Goal: Browse casually

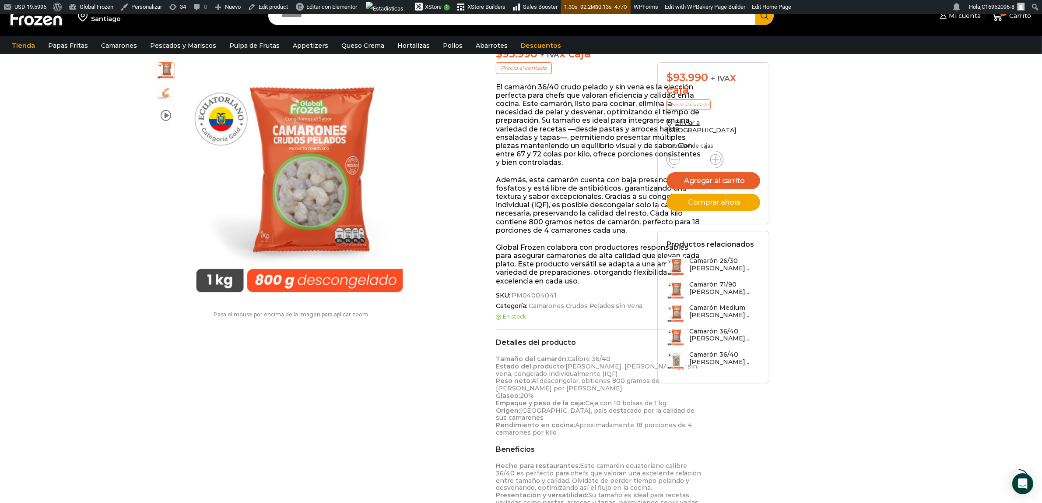
scroll to position [147, 0]
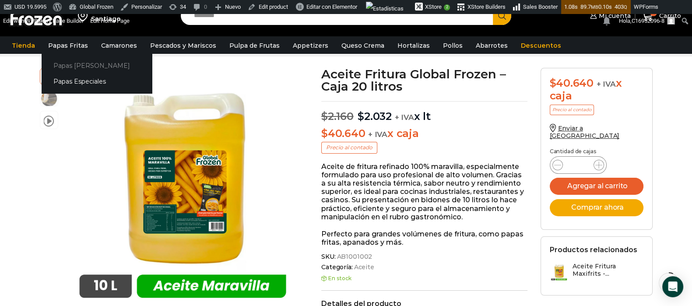
click at [72, 66] on link "Papas [PERSON_NAME]" at bounding box center [97, 65] width 110 height 16
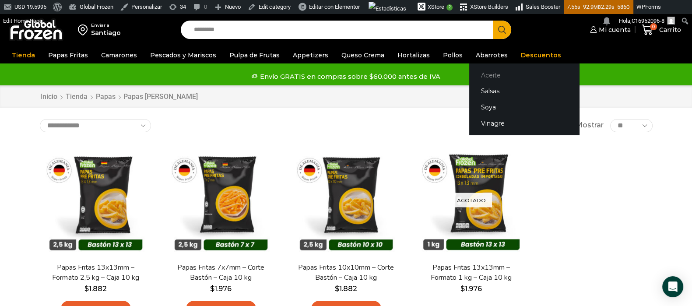
click at [473, 78] on link "Aceite" at bounding box center [524, 75] width 110 height 16
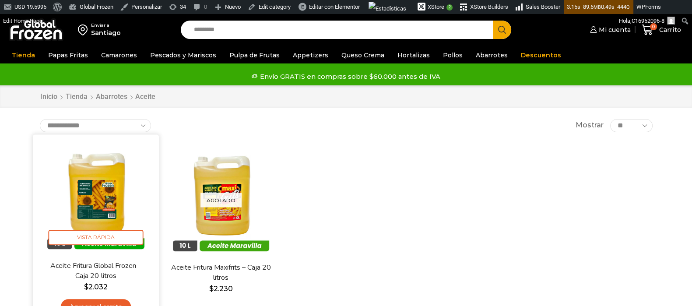
click at [89, 207] on img at bounding box center [95, 197] width 113 height 113
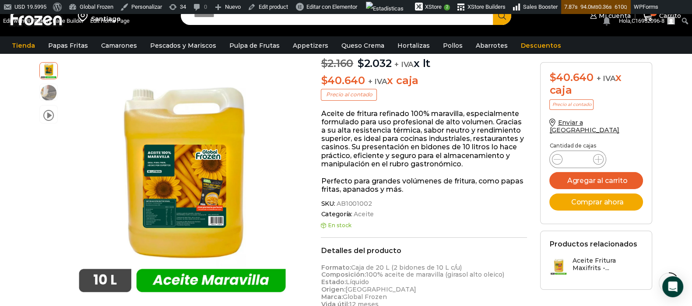
scroll to position [109, 0]
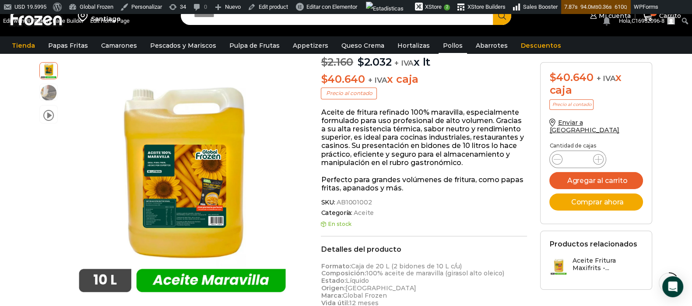
click at [439, 47] on link "Pollos" at bounding box center [453, 45] width 28 height 17
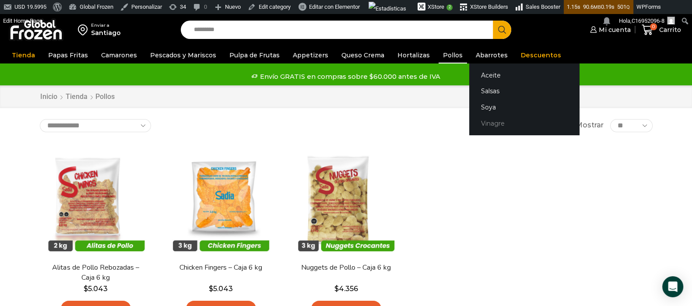
click at [483, 126] on link "Vinagre" at bounding box center [524, 124] width 110 height 16
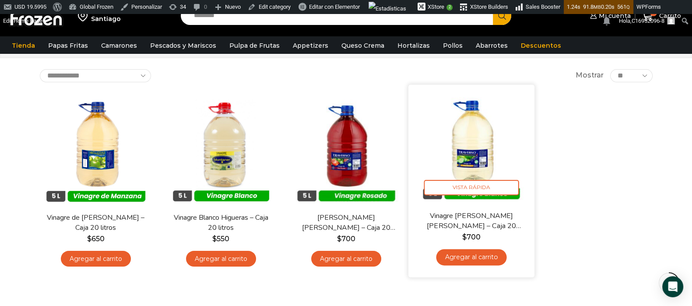
click at [478, 139] on img at bounding box center [471, 147] width 113 height 113
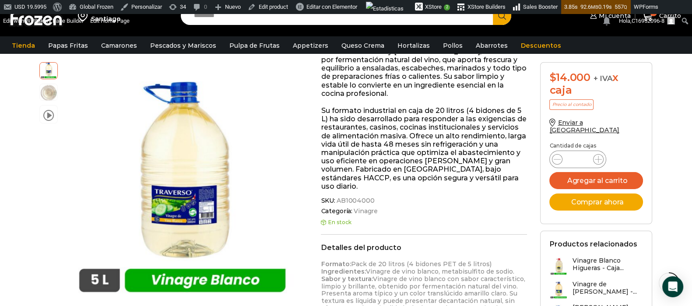
scroll to position [274, 0]
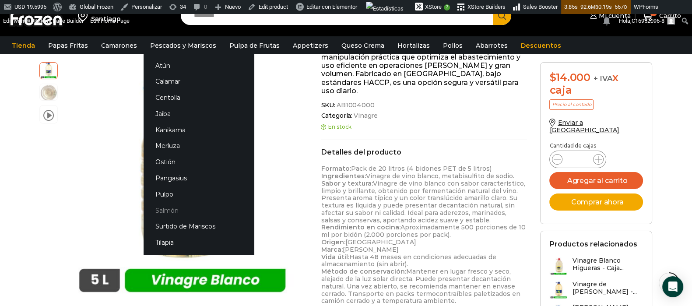
click at [158, 211] on link "Salmón" at bounding box center [199, 210] width 110 height 16
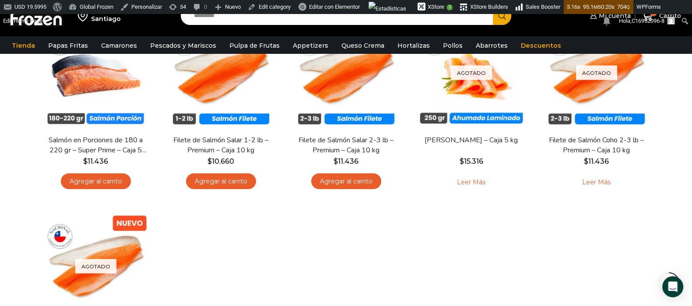
scroll to position [109, 0]
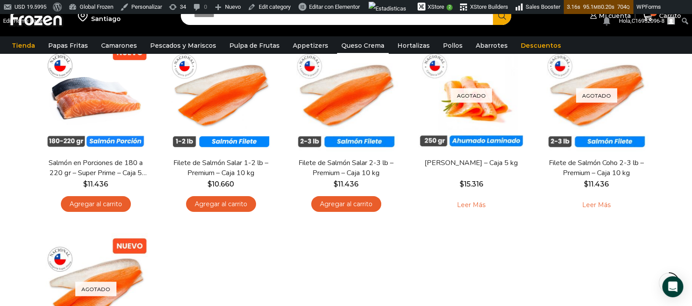
click at [349, 48] on link "Queso Crema" at bounding box center [363, 45] width 52 height 17
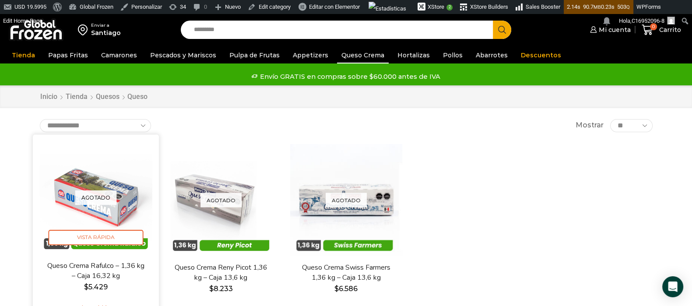
click at [120, 183] on img at bounding box center [95, 197] width 113 height 113
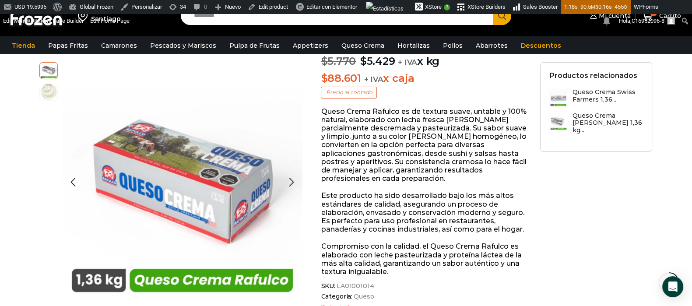
click at [46, 95] on img at bounding box center [49, 92] width 18 height 18
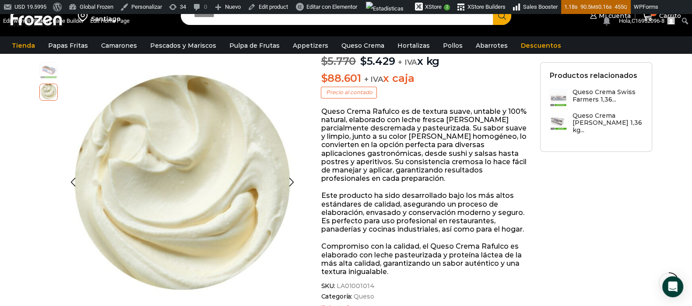
click at [44, 73] on img at bounding box center [49, 70] width 18 height 18
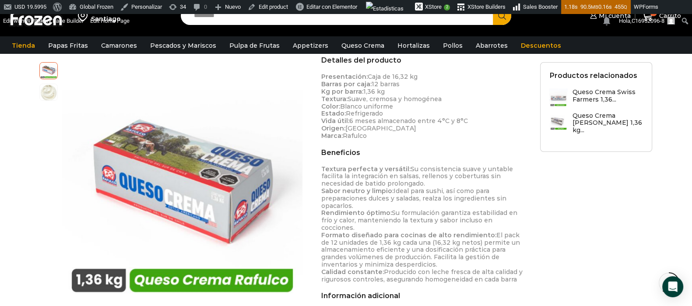
scroll to position [328, 0]
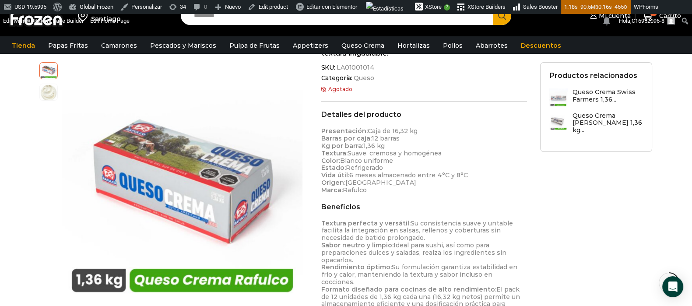
click at [396, 183] on p "Presentación: Caja de 16,32 kg [PERSON_NAME] por caja: 12 [PERSON_NAME] Kg por …" at bounding box center [424, 160] width 206 height 66
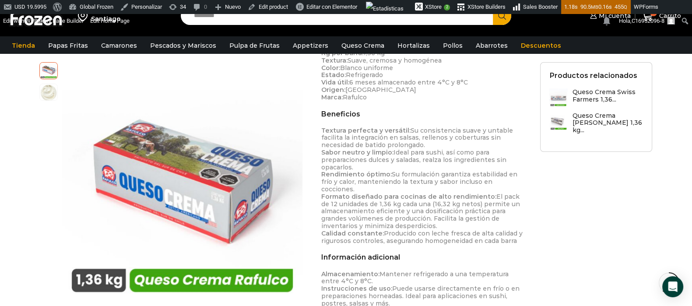
scroll to position [437, 0]
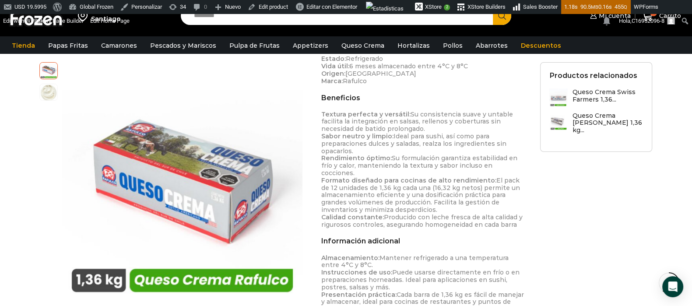
click at [427, 113] on p "Textura perfecta y versátil: Su consistencia suave y untable facilita la integr…" at bounding box center [424, 170] width 206 height 118
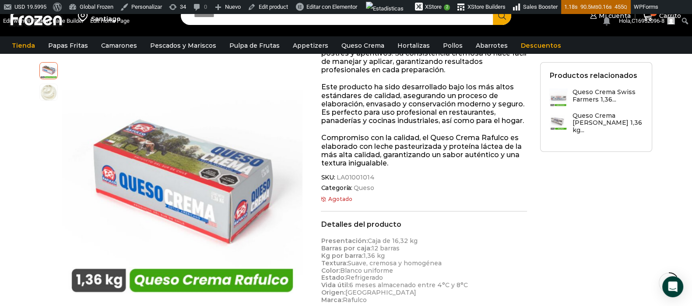
scroll to position [0, 0]
